Goal: Communication & Community: Ask a question

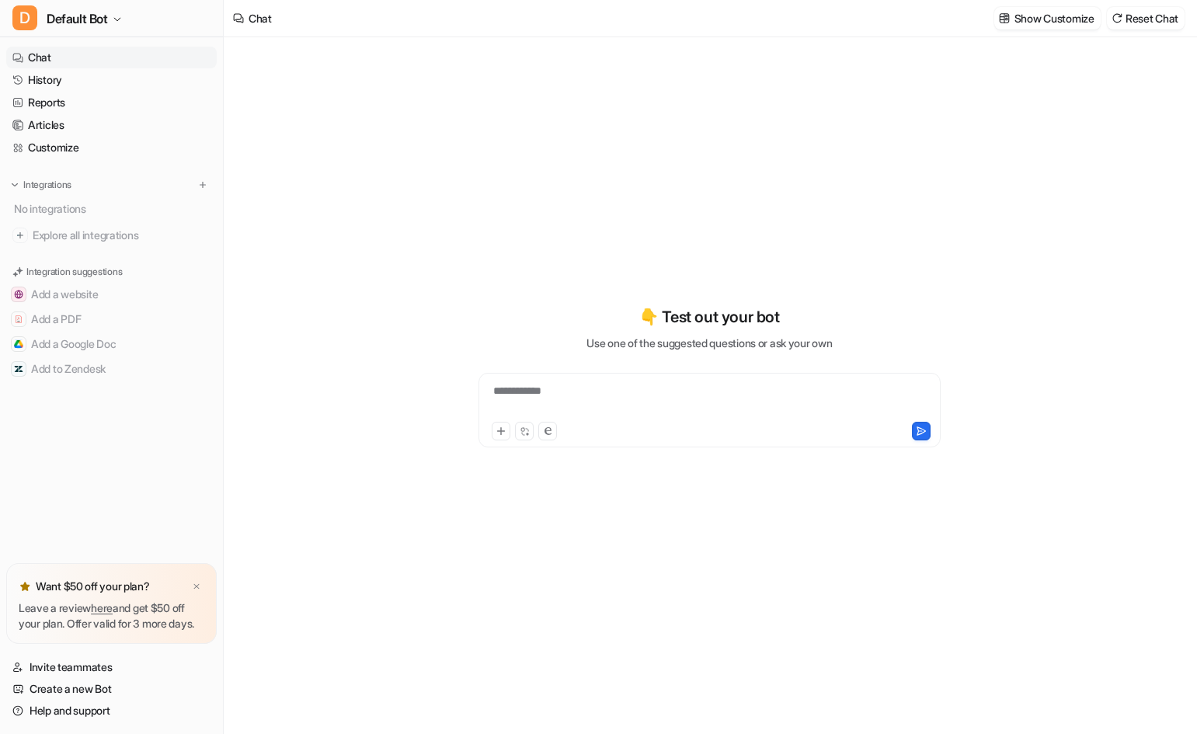
type textarea "**********"
click at [106, 22] on span "Default Bot" at bounding box center [77, 19] width 61 height 22
click at [79, 176] on link "Sign out" at bounding box center [124, 176] width 214 height 26
type textarea "**********"
